Goal: Register for event/course

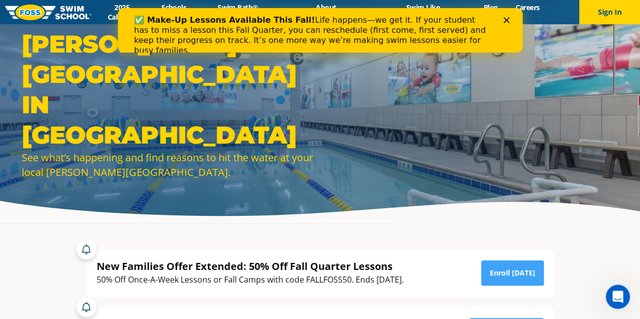
click at [505, 19] on polygon "Close" at bounding box center [506, 20] width 6 height 6
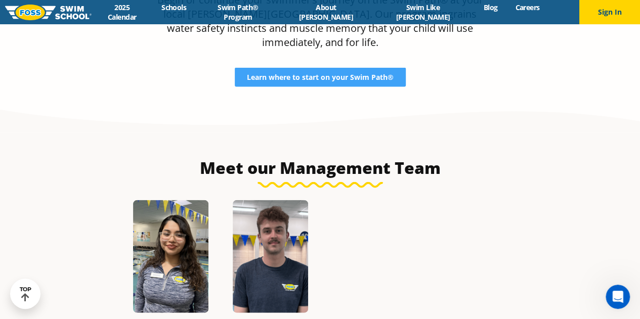
scroll to position [1039, 0]
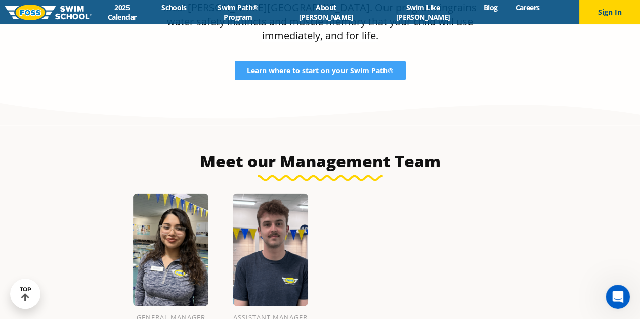
click at [332, 67] on span "Learn where to start on your Swim Path®" at bounding box center [320, 70] width 147 height 7
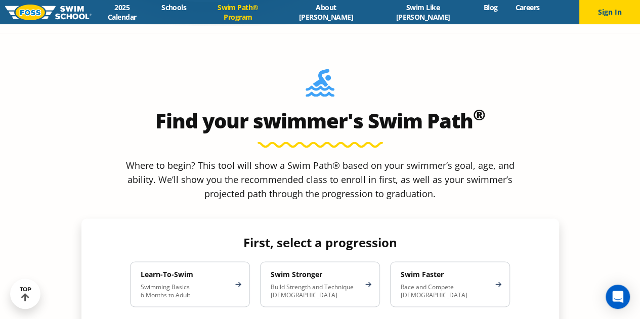
scroll to position [836, 0]
click at [180, 283] on p "Swimming Basics 6 Months to Adult" at bounding box center [185, 291] width 89 height 16
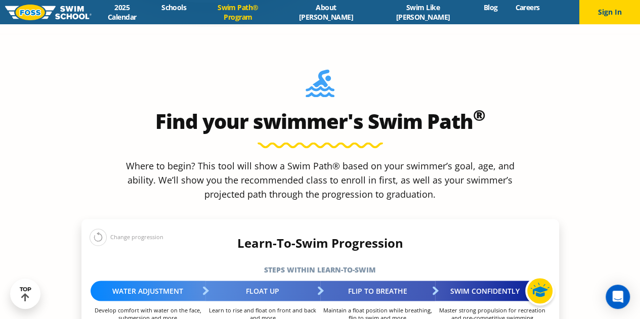
scroll to position [918, 0]
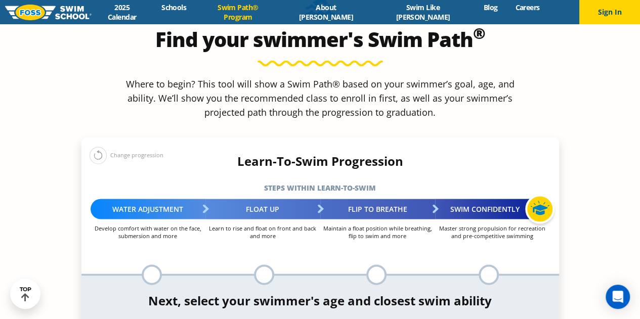
select select "adult-18-years-"
drag, startPoint x: 314, startPoint y: 257, endPoint x: 335, endPoint y: 179, distance: 81.2
click at [335, 179] on div "Change progression First, select a progression Learn-To-Swim Swimming Basics 6 …" at bounding box center [320, 257] width 478 height 241
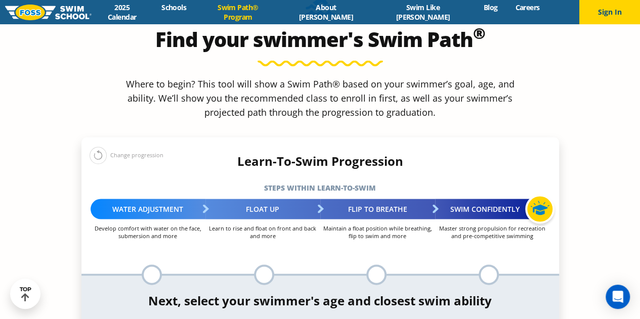
select select "adult-18-years--when-in-the-water-reliant-on-a-life-jacket-or-floatation-device"
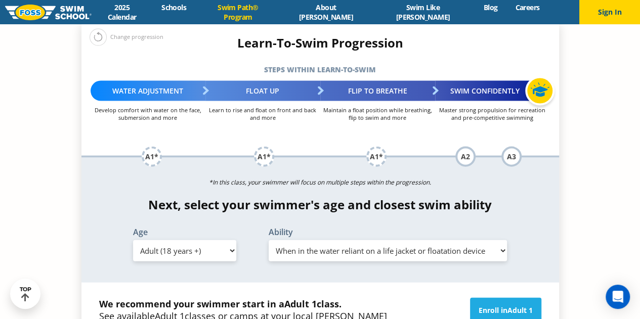
scroll to position [1037, 0]
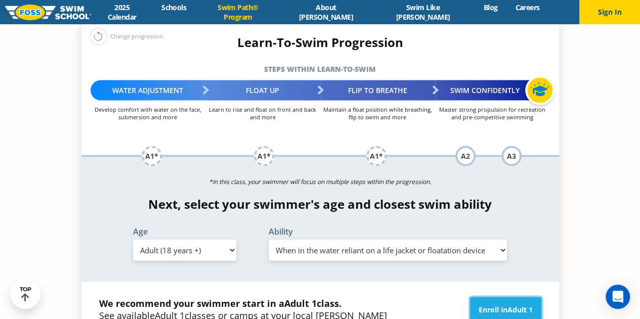
click at [492, 297] on link "Enroll in Adult 1" at bounding box center [505, 309] width 71 height 25
